Goal: Navigation & Orientation: Find specific page/section

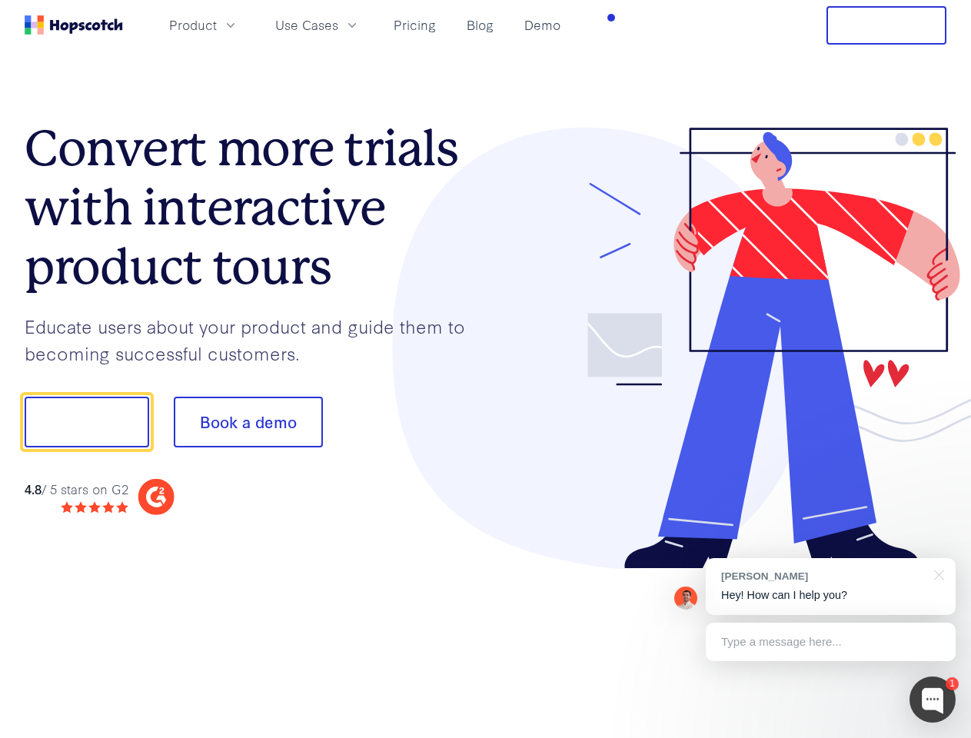
click at [486, 369] on div at bounding box center [716, 349] width 461 height 442
click at [217, 25] on span "Product" at bounding box center [193, 24] width 48 height 19
click at [338, 25] on span "Use Cases" at bounding box center [306, 24] width 63 height 19
click at [886, 25] on button "Free Trial" at bounding box center [886, 25] width 120 height 38
click at [86, 422] on button "Show me!" at bounding box center [87, 422] width 124 height 51
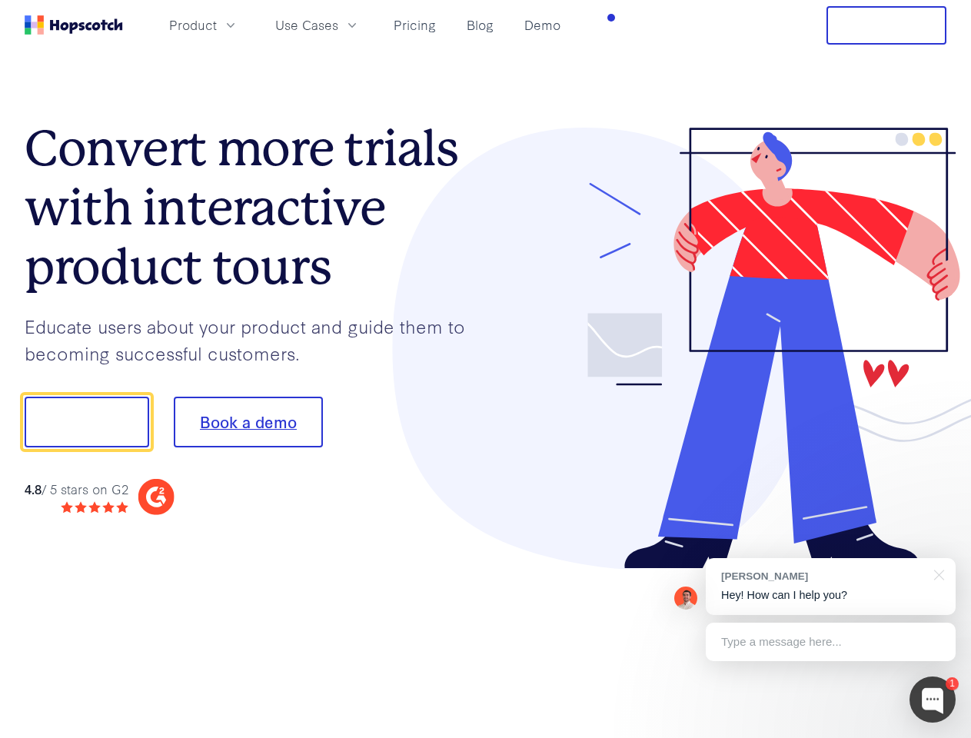
click at [247, 422] on button "Book a demo" at bounding box center [248, 422] width 149 height 51
click at [932, 699] on div at bounding box center [932, 699] width 46 height 46
click at [830, 586] on div "[PERSON_NAME] Hey! How can I help you?" at bounding box center [830, 586] width 250 height 57
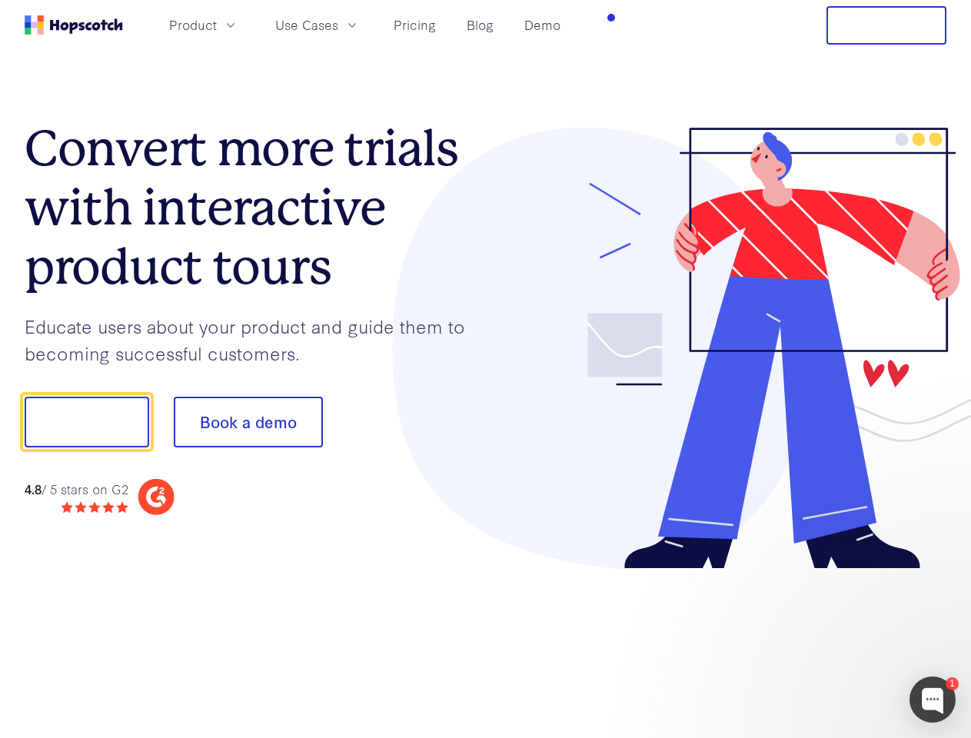
click at [936, 573] on div at bounding box center [811, 523] width 288 height 307
click at [830, 642] on div at bounding box center [811, 523] width 288 height 307
